Goal: Navigation & Orientation: Find specific page/section

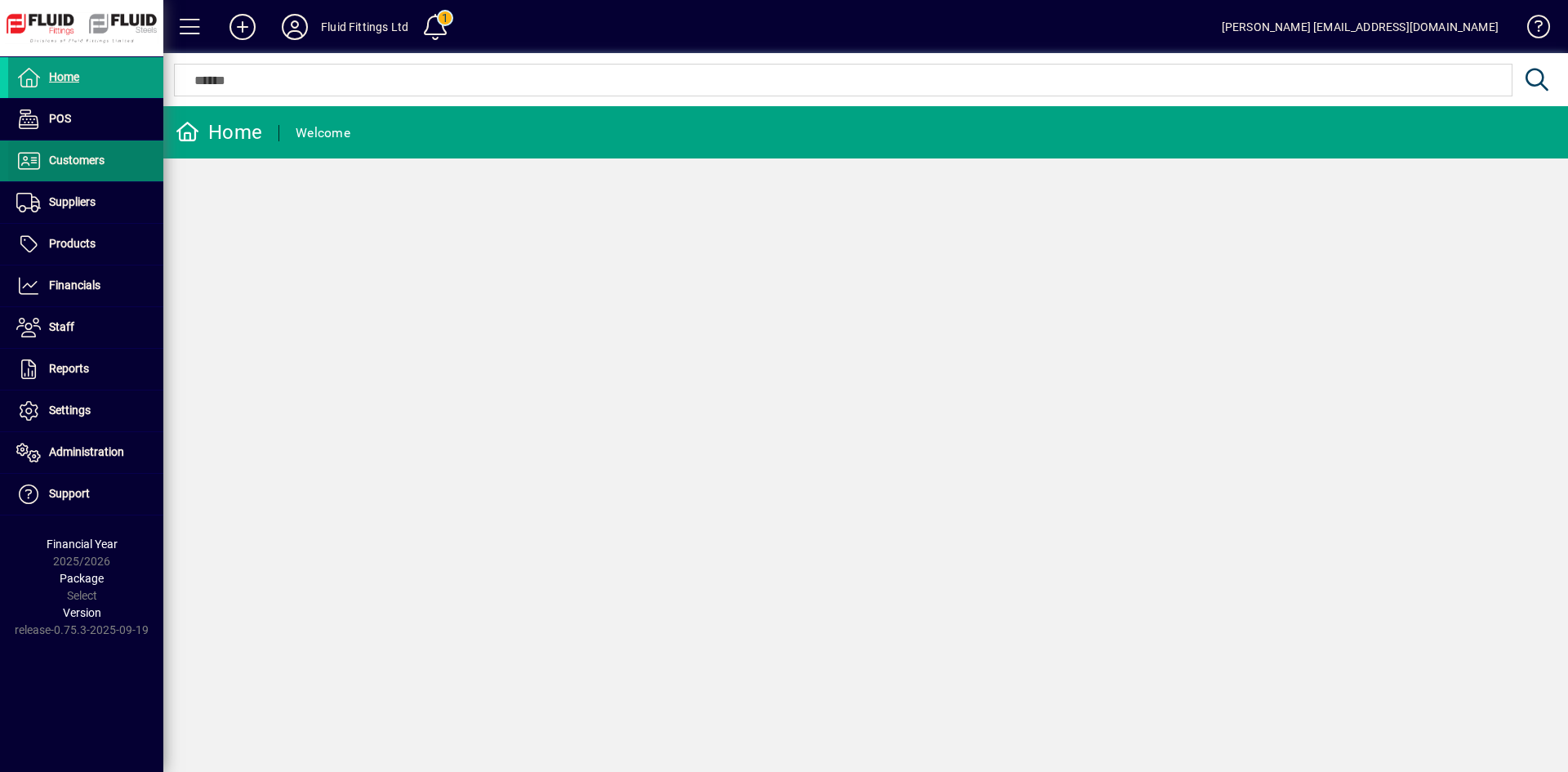
click at [98, 151] on span "Customers" at bounding box center [56, 160] width 96 height 19
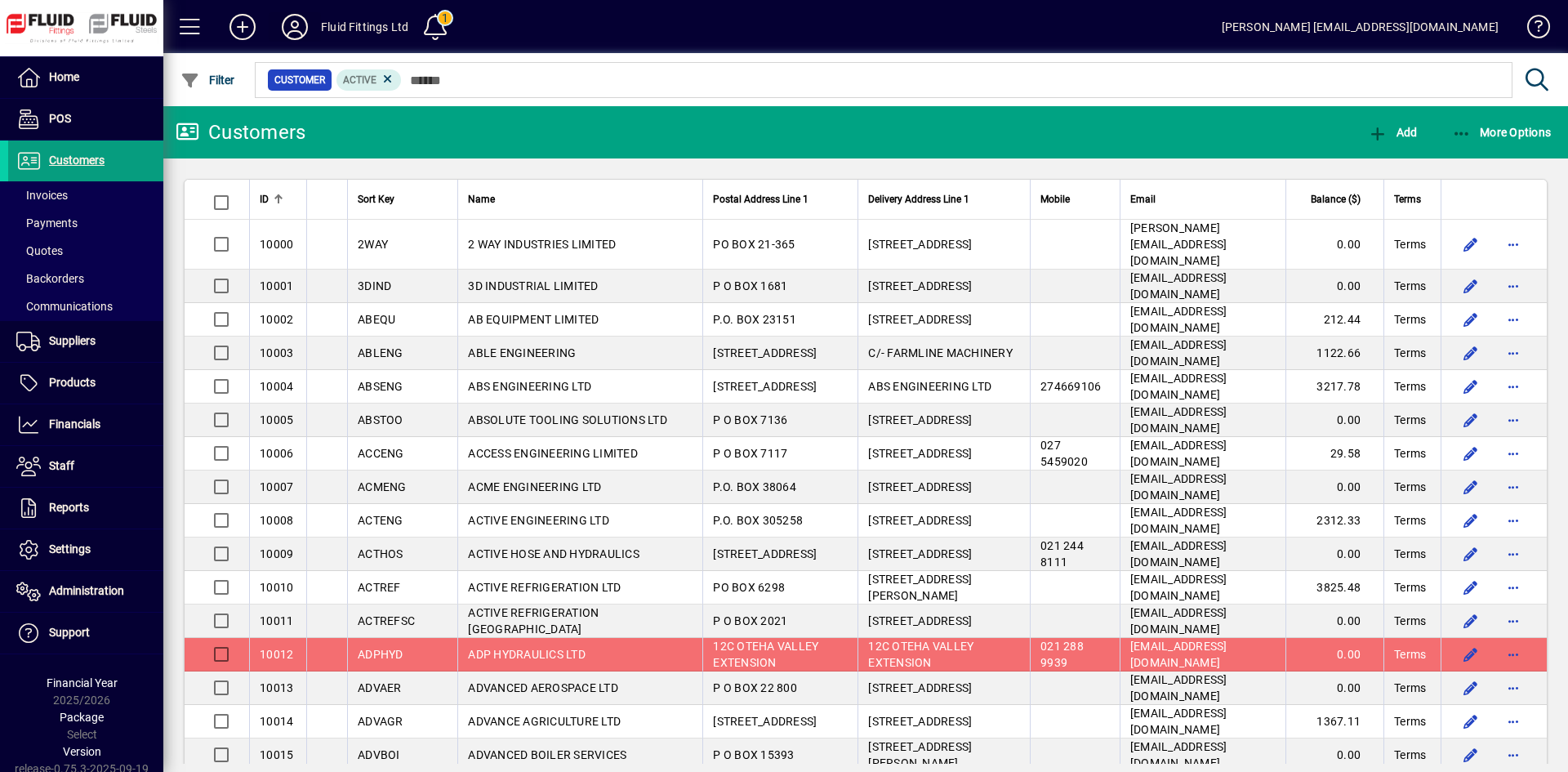
click at [286, 24] on icon at bounding box center [295, 27] width 33 height 27
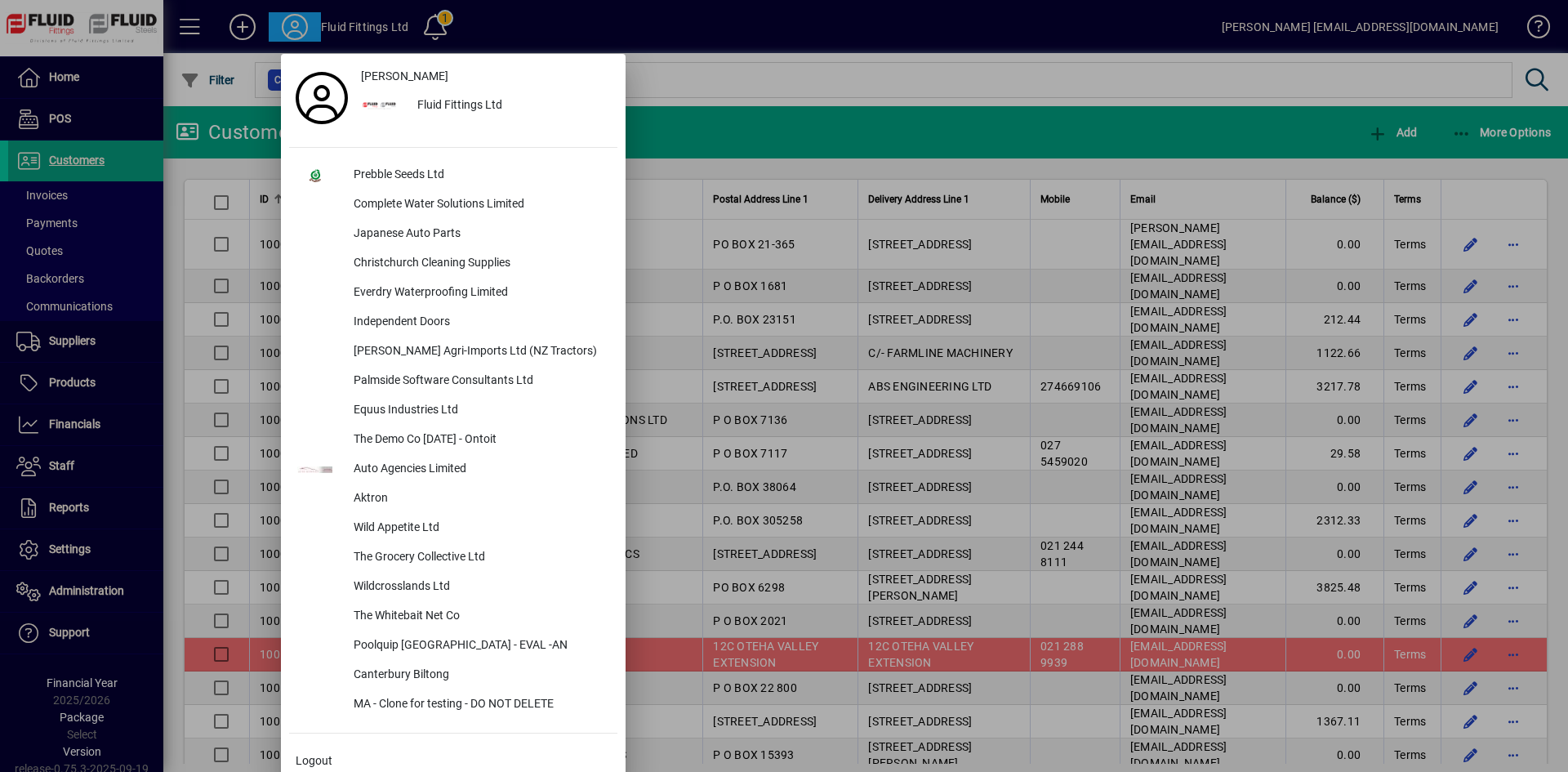
drag, startPoint x: 771, startPoint y: 25, endPoint x: 735, endPoint y: 28, distance: 36.1
click at [771, 25] on div at bounding box center [784, 386] width 1568 height 772
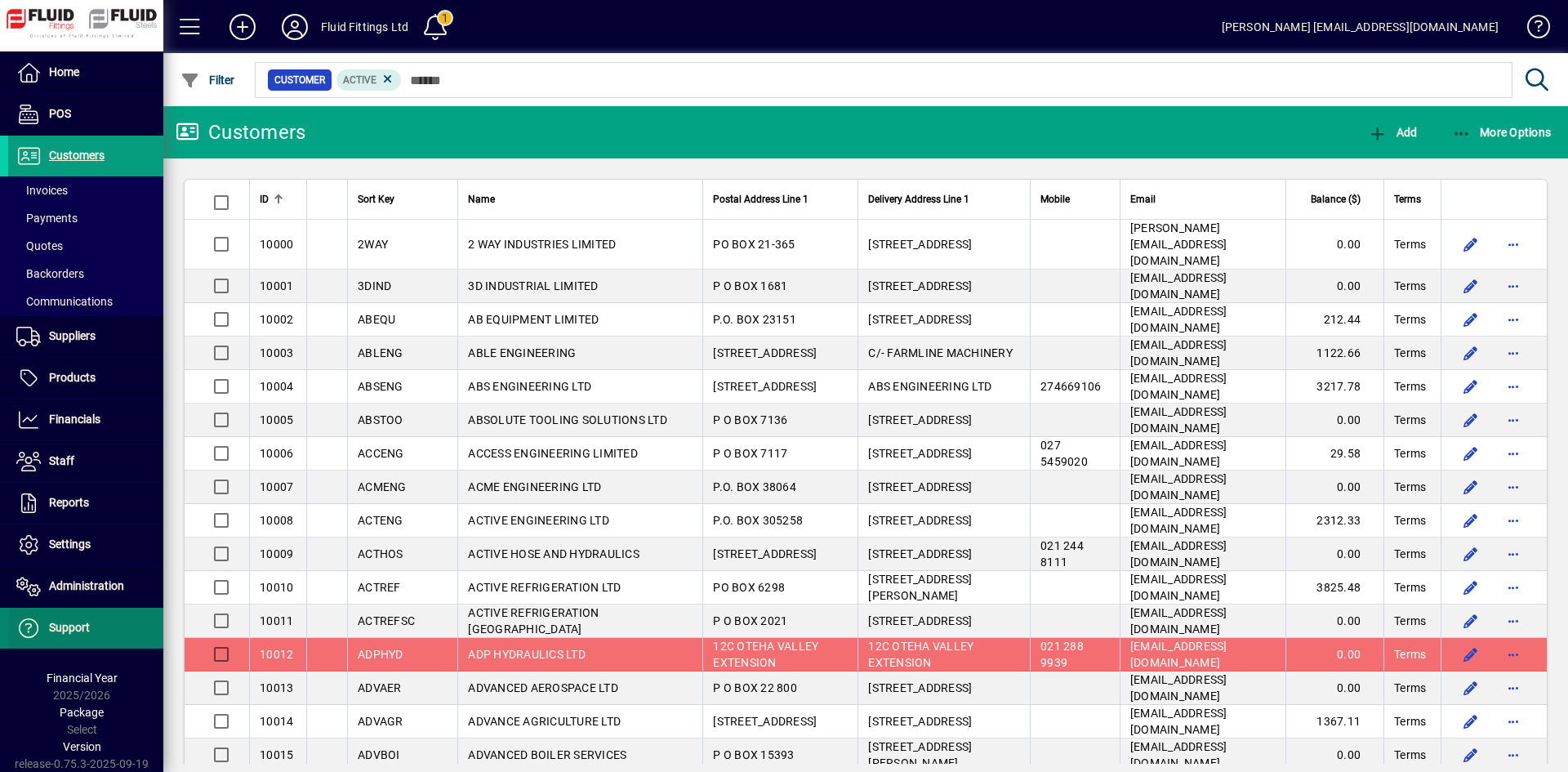
scroll to position [6, 0]
click at [295, 26] on icon at bounding box center [295, 27] width 33 height 27
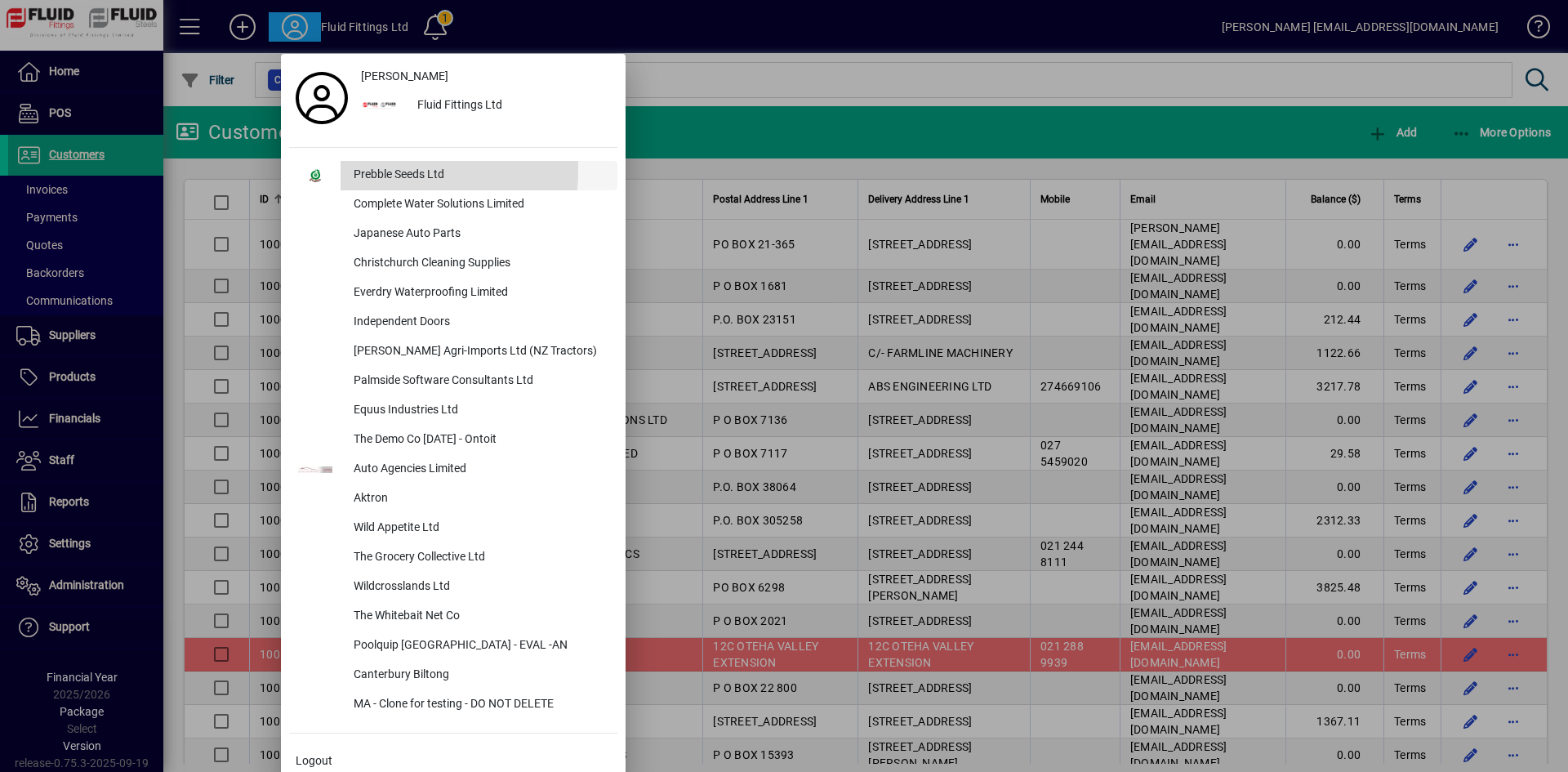
click at [403, 171] on div "Prebble Seeds Ltd" at bounding box center [479, 175] width 277 height 29
